Goal: Information Seeking & Learning: Learn about a topic

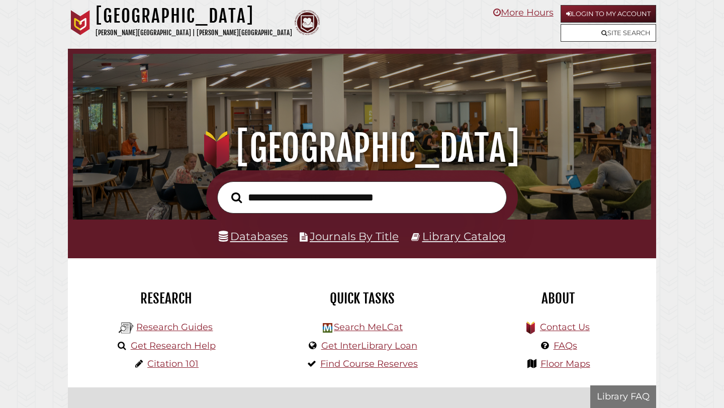
scroll to position [191, 573]
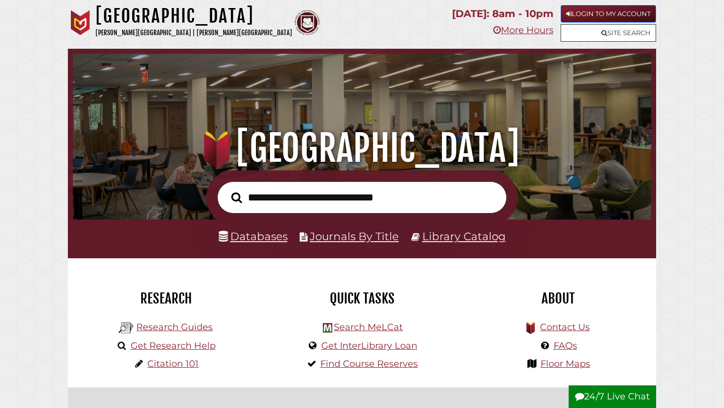
click at [615, 14] on link "Login to My Account" at bounding box center [609, 14] width 96 height 18
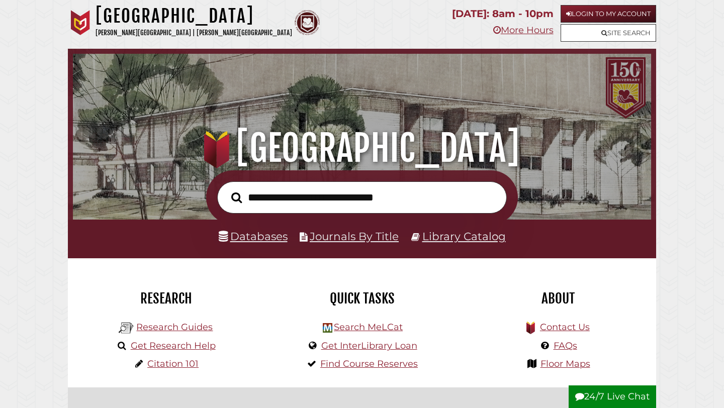
scroll to position [191, 573]
click at [573, 12] on link "Login to My Account" at bounding box center [609, 14] width 96 height 18
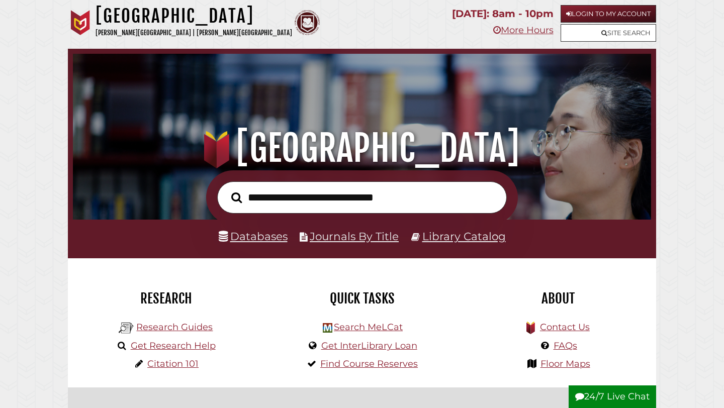
scroll to position [191, 573]
click at [162, 361] on link "Citation 101" at bounding box center [172, 364] width 51 height 11
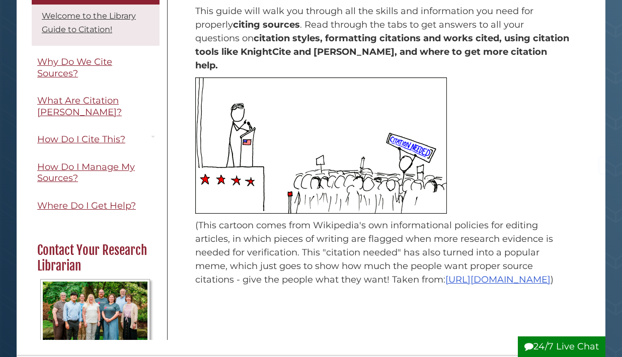
scroll to position [168, 0]
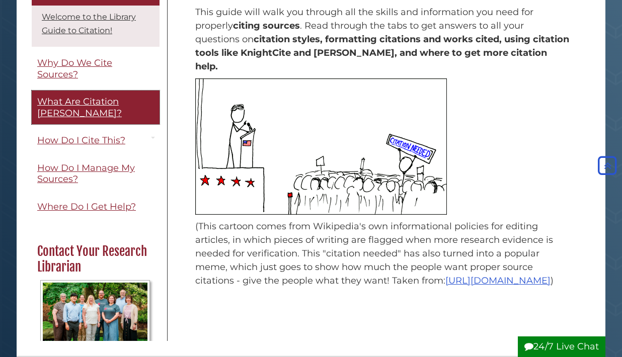
click at [90, 107] on span "What Are Citation Styles?" at bounding box center [79, 107] width 84 height 23
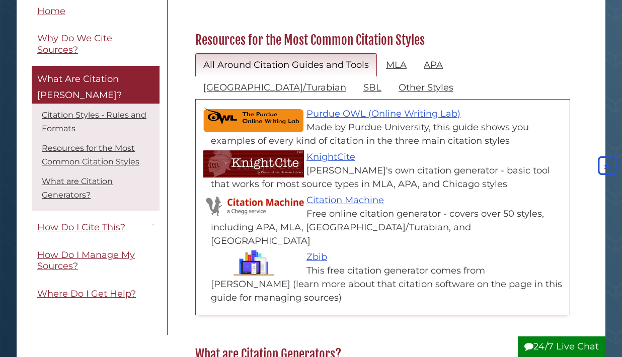
scroll to position [366, 0]
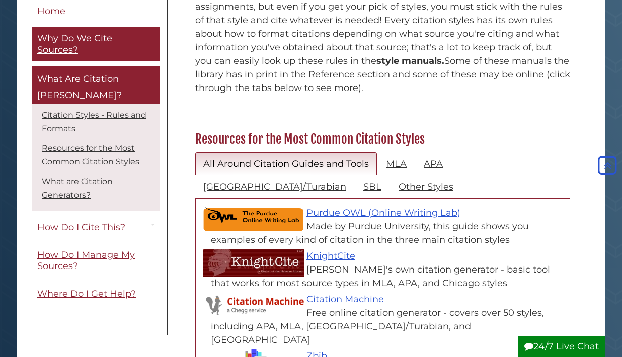
click at [93, 46] on link "Why Do We Cite Sources?" at bounding box center [96, 45] width 128 height 34
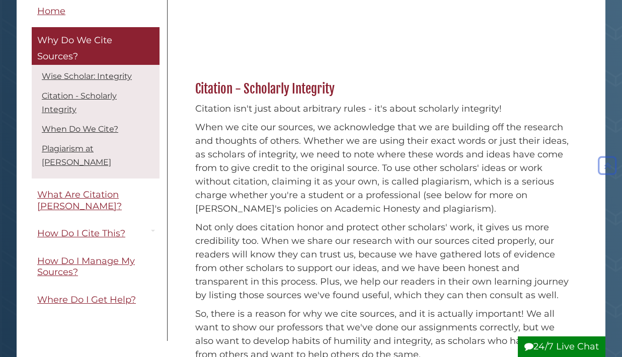
scroll to position [269, 0]
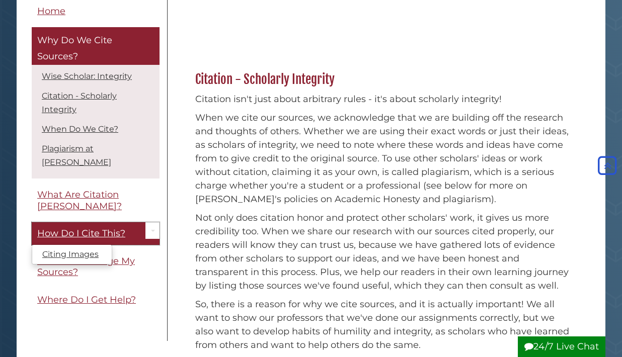
click at [110, 228] on span "How Do I Cite This?" at bounding box center [81, 233] width 88 height 11
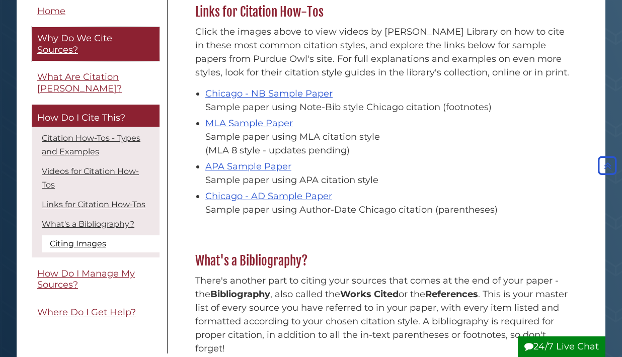
scroll to position [712, 0]
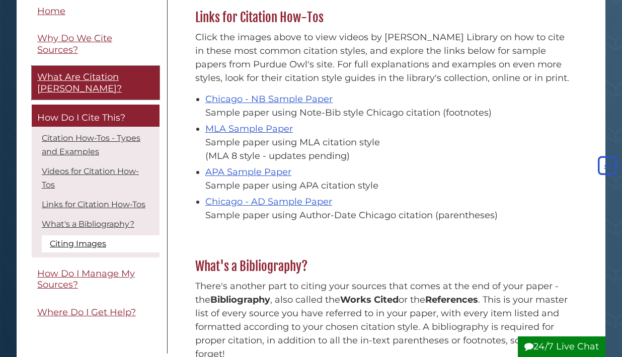
click at [103, 77] on span "What Are Citation [PERSON_NAME]?" at bounding box center [79, 83] width 84 height 23
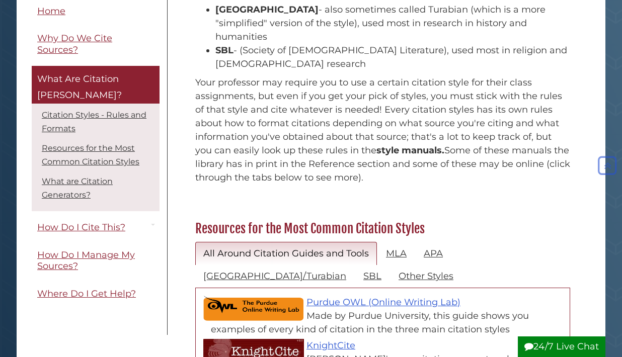
scroll to position [384, 0]
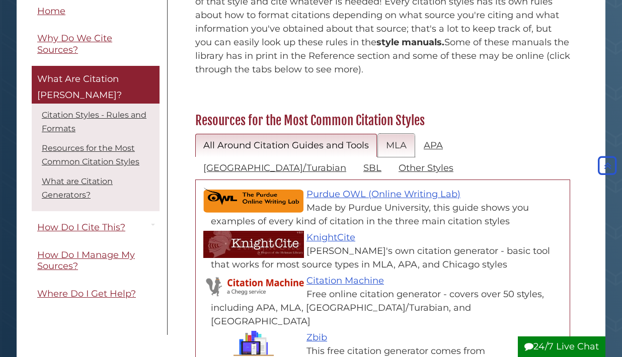
click at [401, 134] on link "MLA" at bounding box center [396, 146] width 37 height 24
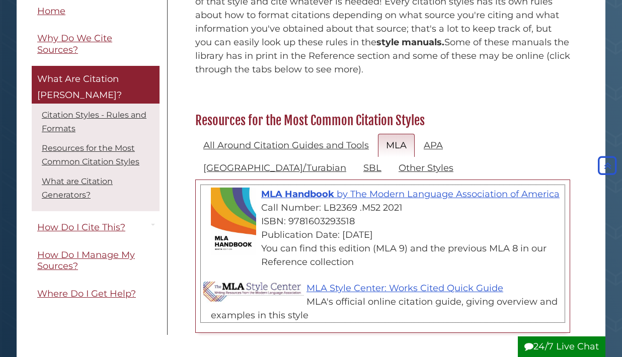
click at [303, 201] on div "Call Number: LB2369 .M52 2021" at bounding box center [388, 208] width 354 height 14
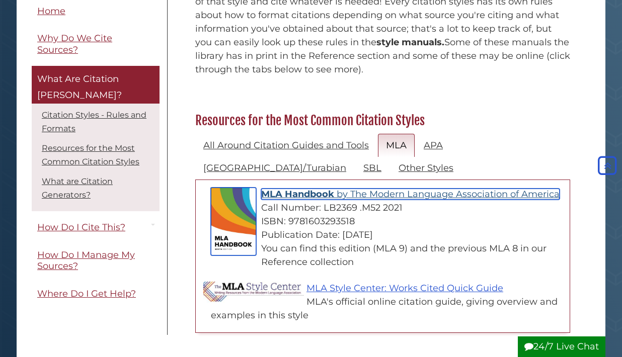
click at [303, 189] on span "MLA Handbook" at bounding box center [297, 194] width 73 height 11
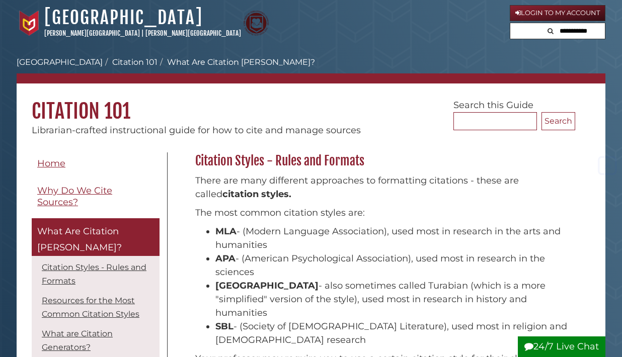
scroll to position [384, 0]
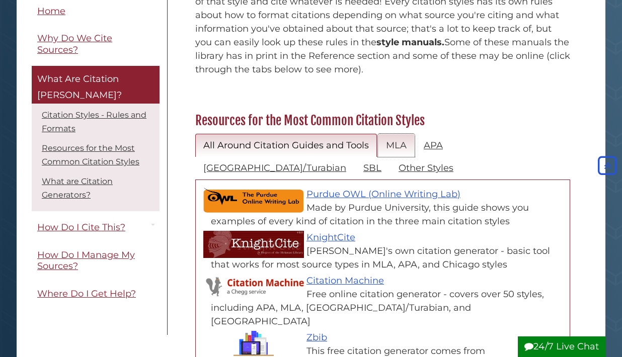
click at [386, 134] on link "MLA" at bounding box center [396, 146] width 37 height 24
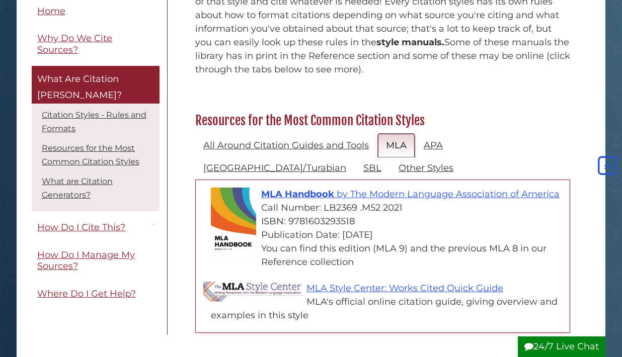
scroll to position [381, 0]
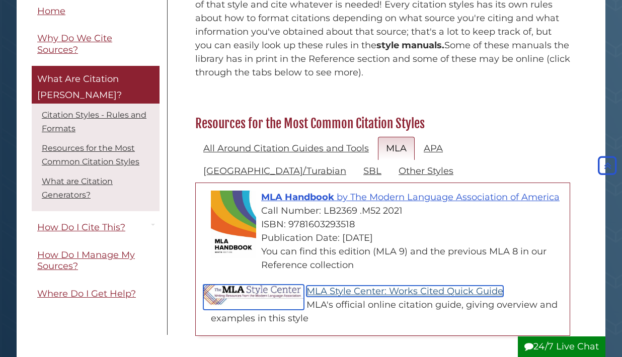
click at [360, 286] on link "MLA Style Center: Works Cited Quick Guide" at bounding box center [404, 291] width 197 height 11
